Goal: Task Accomplishment & Management: Manage account settings

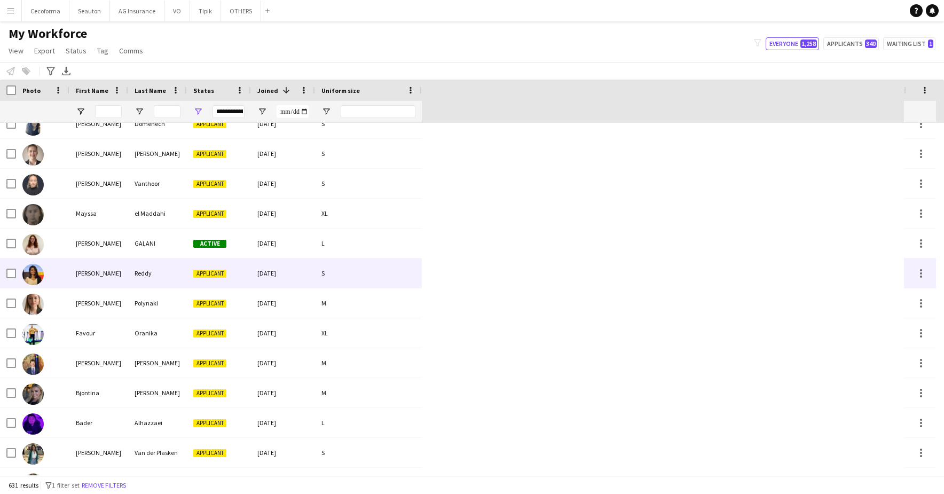
scroll to position [4380, 0]
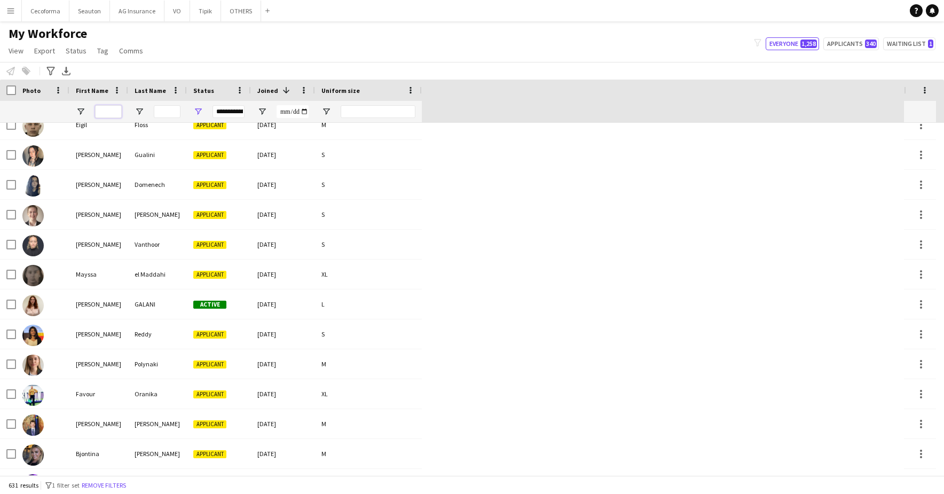
click at [106, 110] on input "First Name Filter Input" at bounding box center [108, 111] width 27 height 13
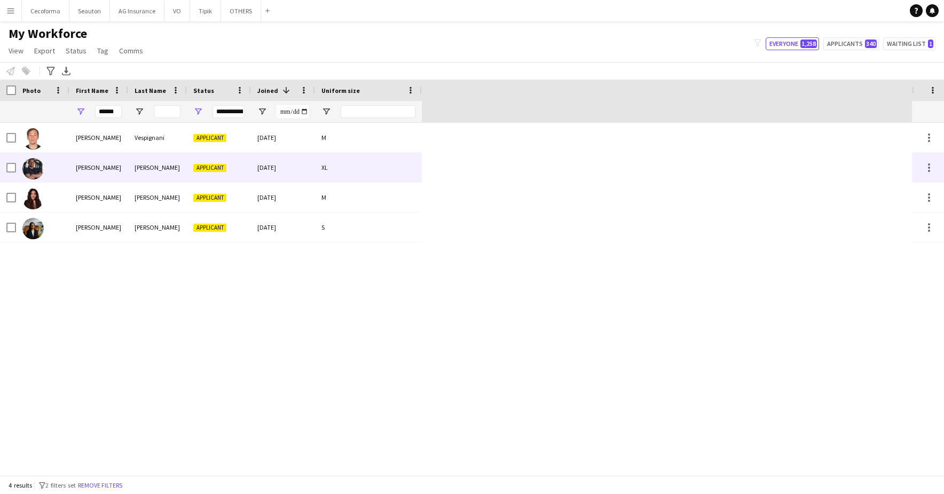
click at [121, 165] on div "[PERSON_NAME]" at bounding box center [98, 167] width 59 height 29
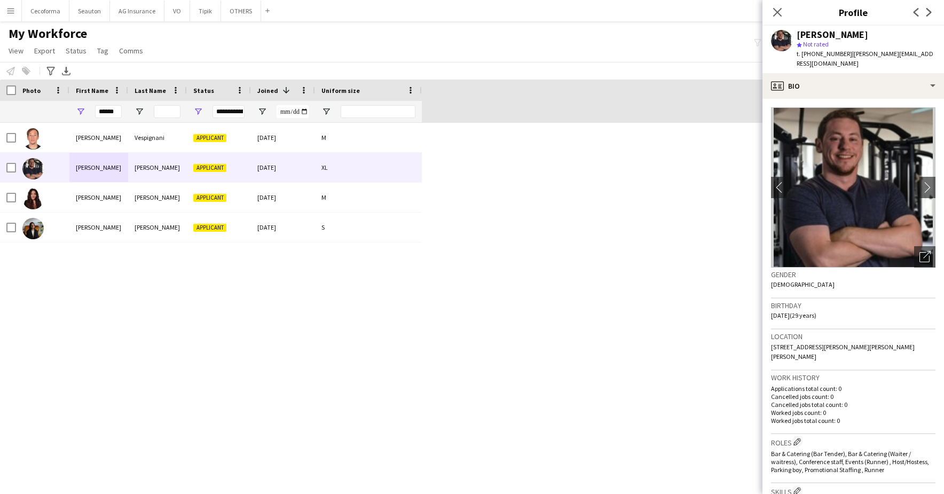
click at [382, 291] on div "[PERSON_NAME] Applicant [DATE] S [PERSON_NAME] Applicant [DATE] M [PERSON_NAME]…" at bounding box center [456, 299] width 912 height 353
click at [108, 30] on h1 "My Workforce" at bounding box center [77, 34] width 154 height 16
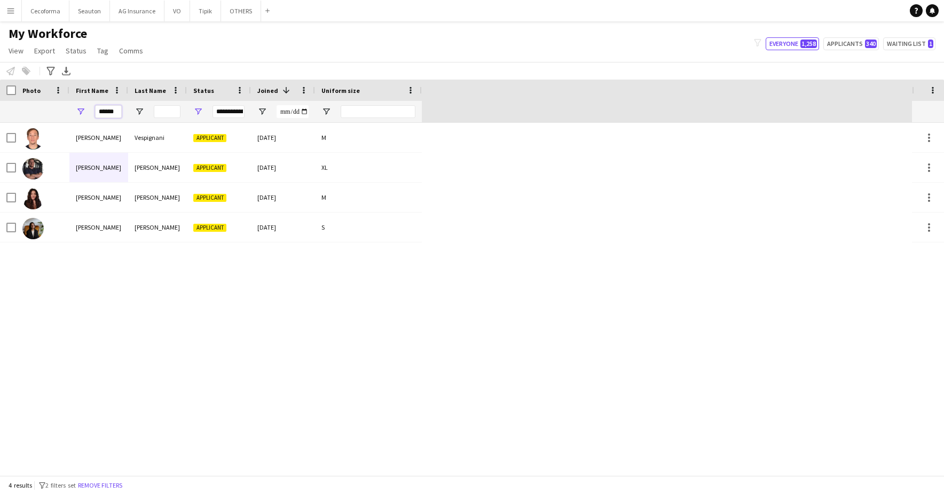
drag, startPoint x: 116, startPoint y: 114, endPoint x: 10, endPoint y: 105, distance: 106.6
click at [12, 105] on div "**********" at bounding box center [211, 111] width 422 height 21
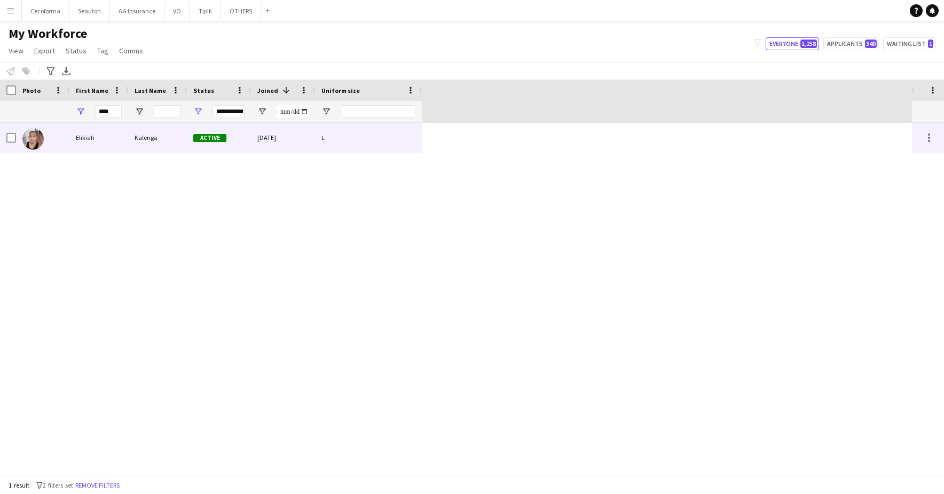
click at [94, 149] on div "Elikiah" at bounding box center [98, 137] width 59 height 29
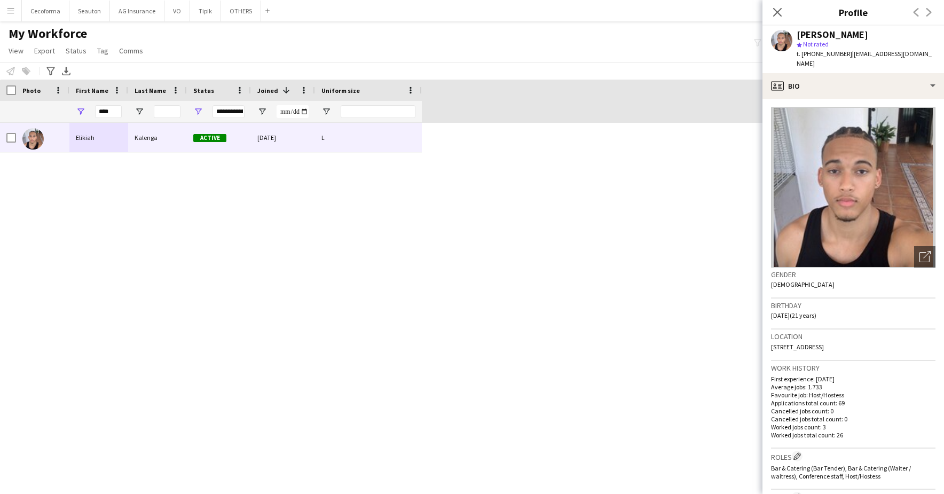
drag, startPoint x: 376, startPoint y: 201, endPoint x: 301, endPoint y: 197, distance: 75.4
click at [376, 201] on div "[PERSON_NAME] Active [DATE] L" at bounding box center [456, 299] width 912 height 353
drag, startPoint x: 119, startPoint y: 106, endPoint x: 42, endPoint y: 106, distance: 77.5
click at [42, 106] on div "**********" at bounding box center [211, 111] width 422 height 21
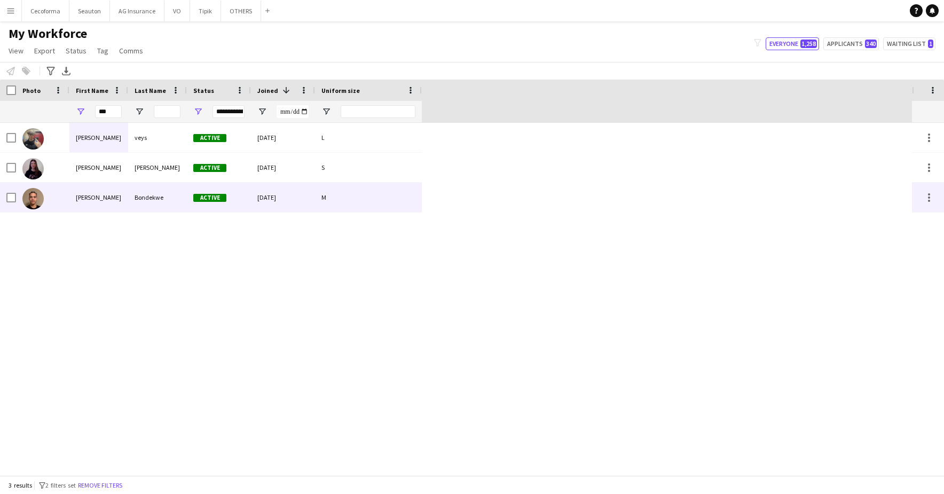
click at [118, 197] on div "[PERSON_NAME]" at bounding box center [98, 197] width 59 height 29
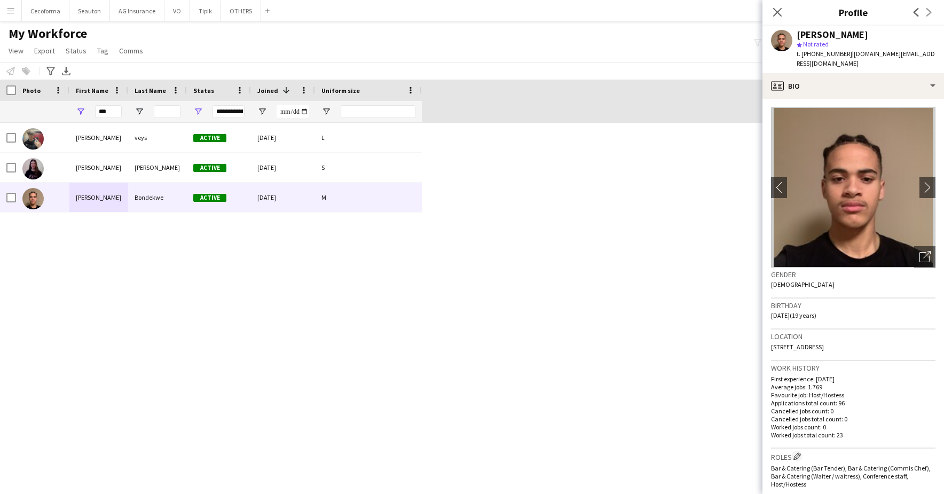
click at [218, 361] on div "[PERSON_NAME] Active [DATE] L [PERSON_NAME] Active [DATE] S [PERSON_NAME] Activ…" at bounding box center [456, 299] width 912 height 353
drag, startPoint x: 319, startPoint y: 347, endPoint x: 314, endPoint y: 343, distance: 6.5
click at [319, 347] on div "[PERSON_NAME] Active [DATE] L [PERSON_NAME] Active [DATE] S [PERSON_NAME] Activ…" at bounding box center [456, 299] width 912 height 353
drag, startPoint x: 116, startPoint y: 113, endPoint x: 31, endPoint y: 108, distance: 85.1
click at [31, 108] on div "**********" at bounding box center [211, 111] width 422 height 21
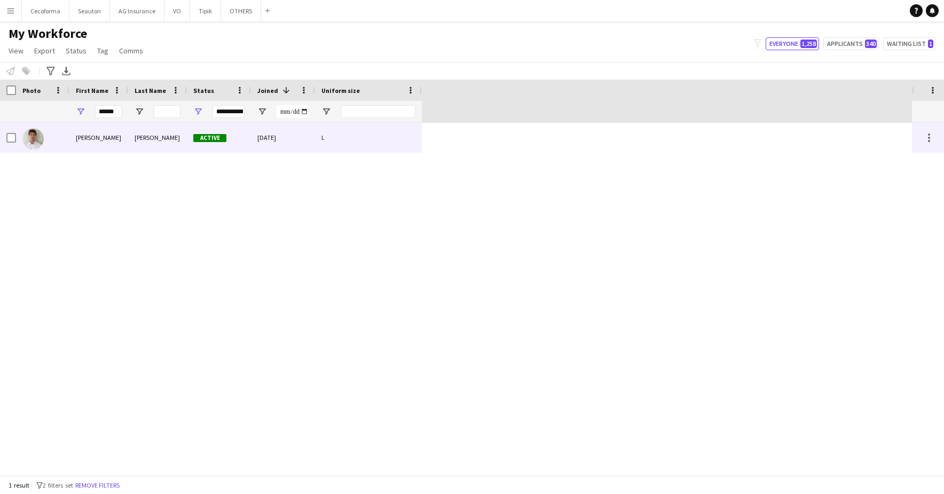
click at [87, 146] on div "[PERSON_NAME]" at bounding box center [98, 137] width 59 height 29
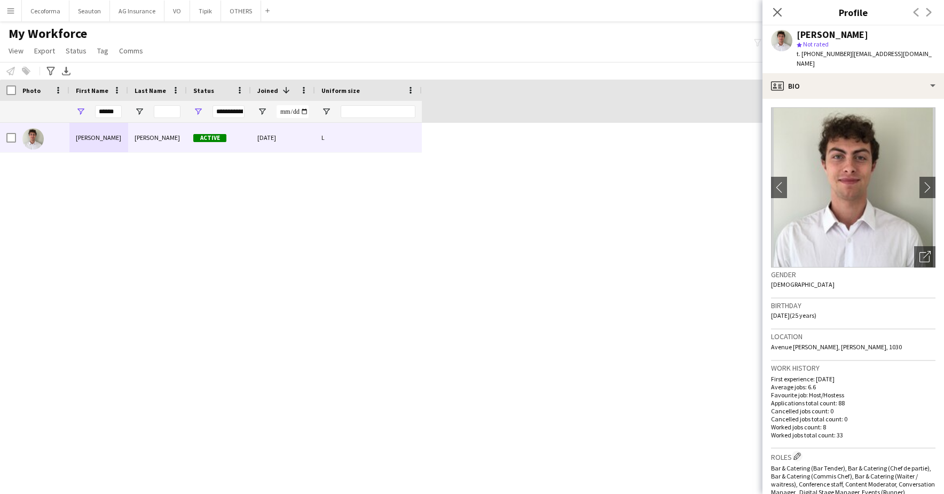
click at [126, 34] on h1 "My Workforce" at bounding box center [77, 34] width 154 height 16
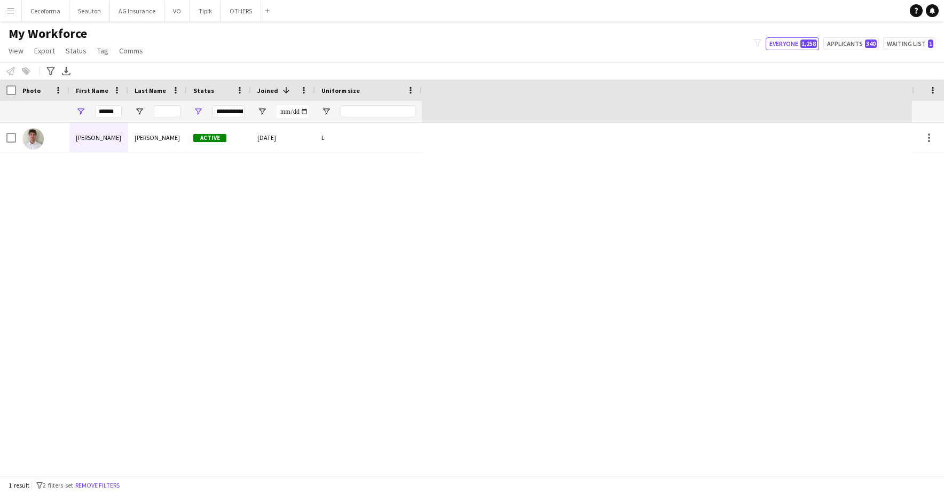
click at [379, 186] on div "[PERSON_NAME] Active [DATE] L" at bounding box center [456, 299] width 912 height 353
drag, startPoint x: 116, startPoint y: 112, endPoint x: 15, endPoint y: 116, distance: 101.6
click at [15, 116] on div "**********" at bounding box center [211, 111] width 422 height 21
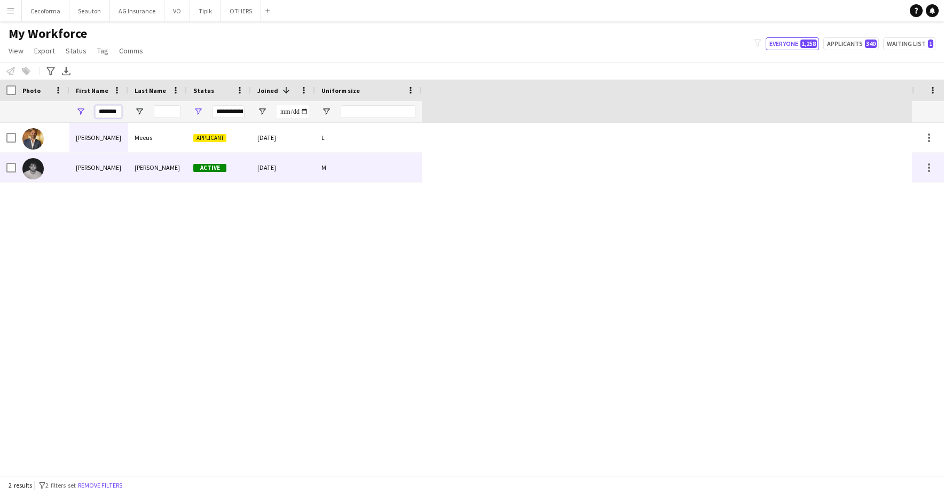
type input "*******"
click at [106, 167] on div "[PERSON_NAME]" at bounding box center [98, 167] width 59 height 29
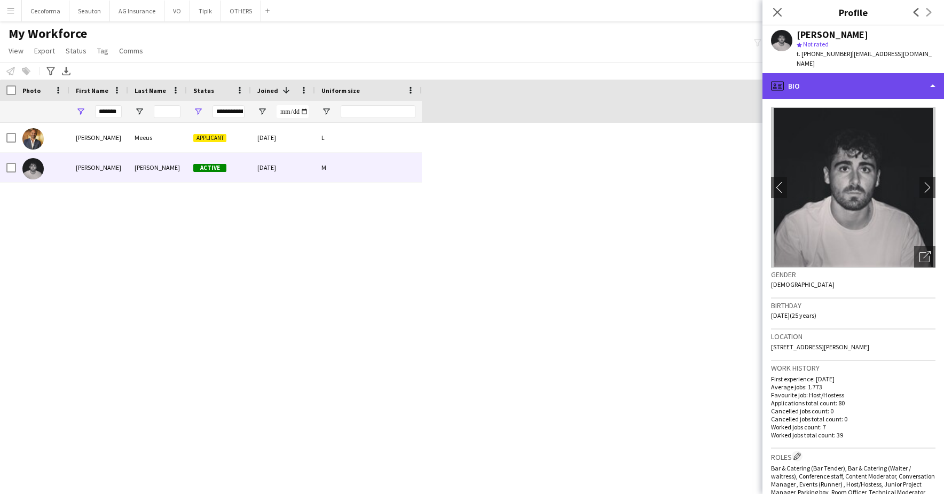
click at [637, 79] on div "profile Bio" at bounding box center [854, 86] width 182 height 26
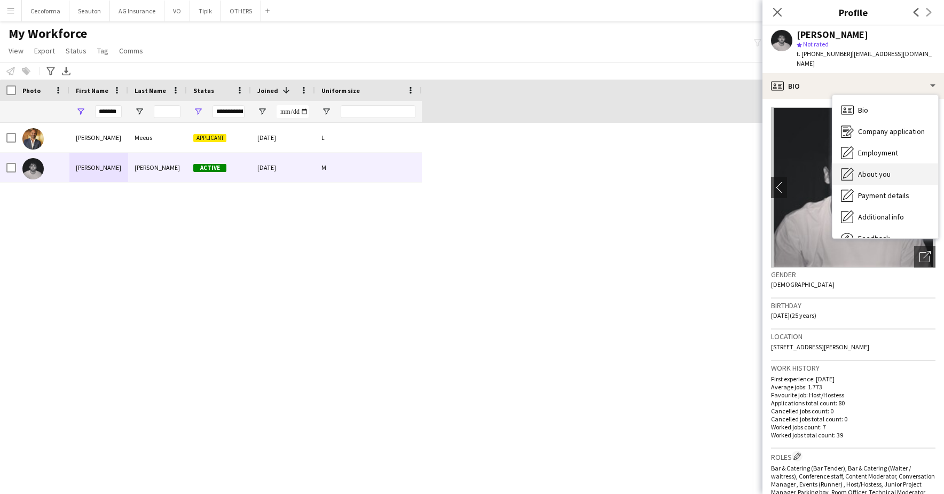
click at [637, 171] on div "About you About you" at bounding box center [886, 173] width 106 height 21
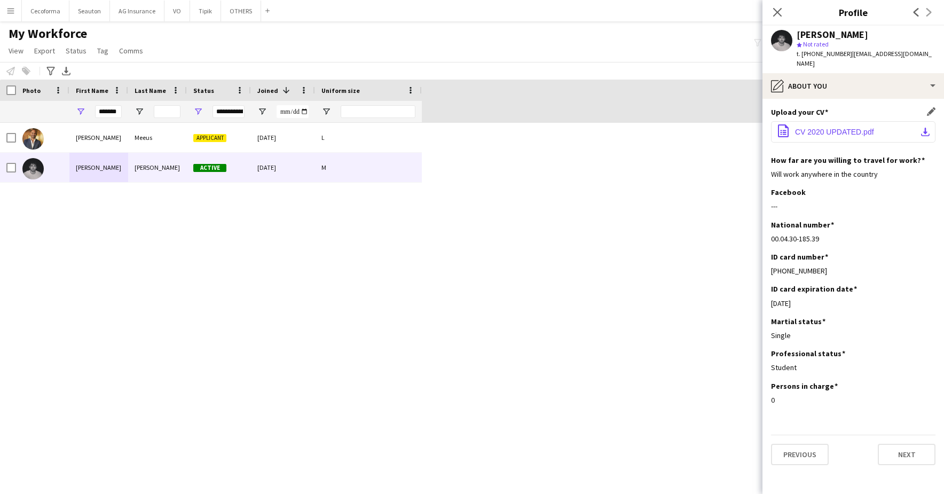
click at [637, 128] on span "CV 2020 UPDATED.pdf" at bounding box center [834, 132] width 79 height 9
click at [637, 483] on app-section-data-types "Upload your CV Edit this field office-file-sheet CV 2020 UPDATED.pdf download-b…" at bounding box center [854, 296] width 182 height 395
click at [279, 249] on div "[PERSON_NAME] Applicant [DATE] L [PERSON_NAME] Active [DATE] M" at bounding box center [456, 299] width 912 height 353
